Goal: Information Seeking & Learning: Learn about a topic

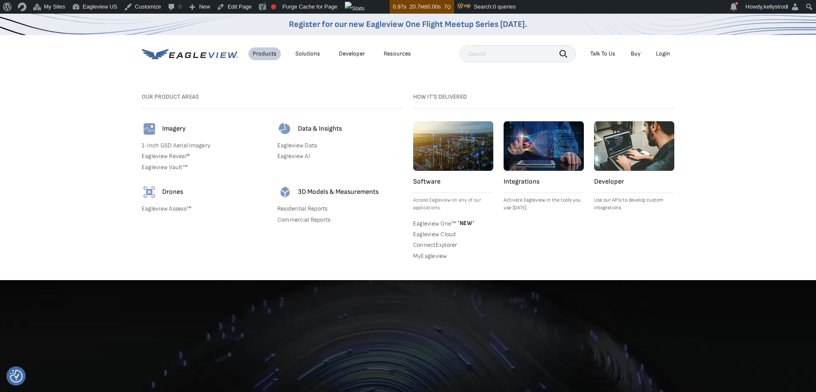
click at [296, 208] on link "Residential Reports" at bounding box center [339, 209] width 125 height 8
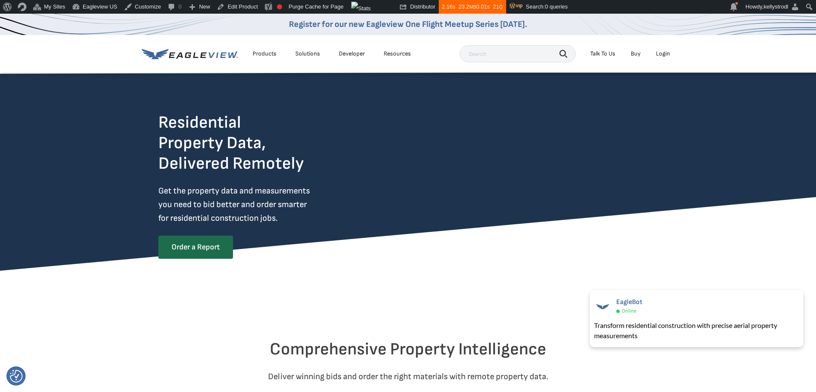
click at [267, 53] on div "Products" at bounding box center [265, 54] width 24 height 8
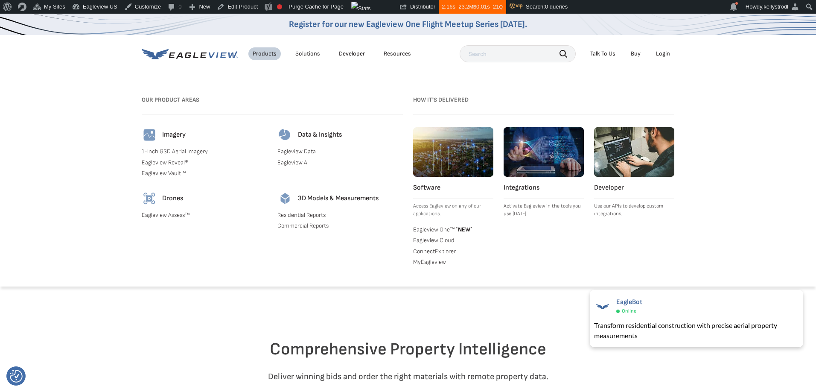
click at [180, 159] on link "Eagleview Reveal®" at bounding box center [204, 163] width 125 height 8
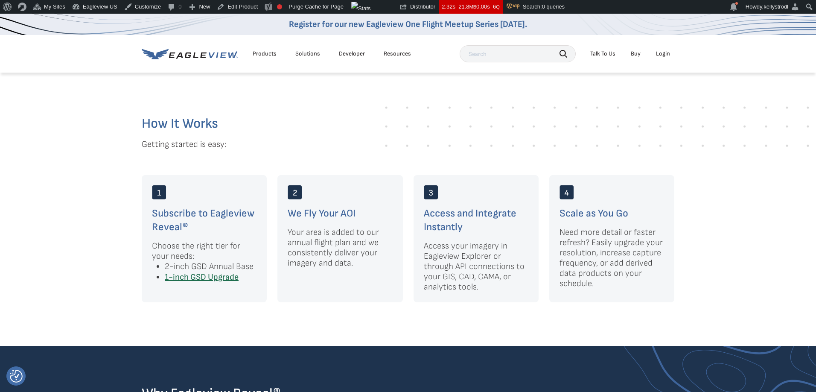
scroll to position [1082, 0]
